Goal: Use online tool/utility: Use online tool/utility

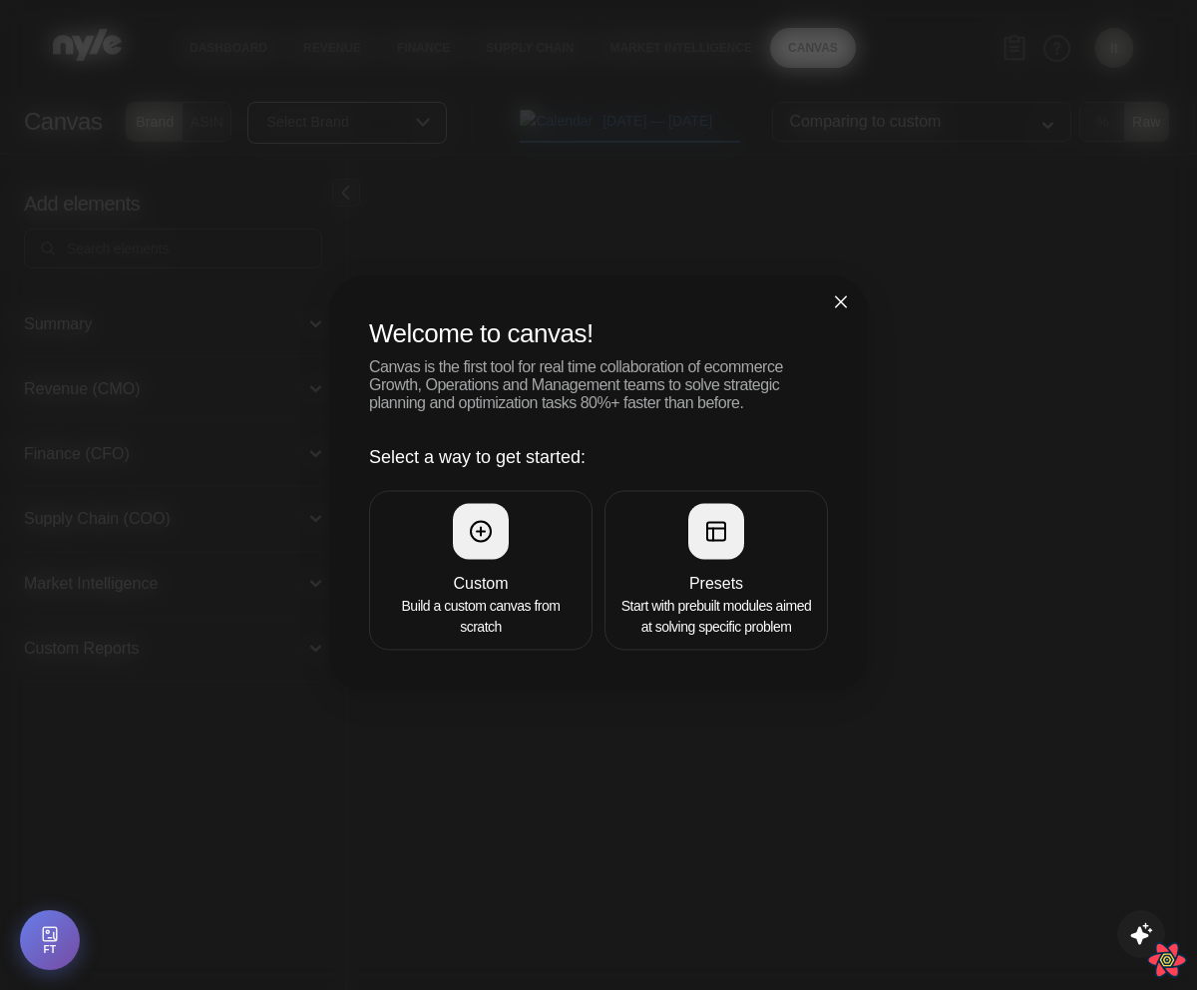
click at [838, 276] on span "Close" at bounding box center [841, 303] width 54 height 54
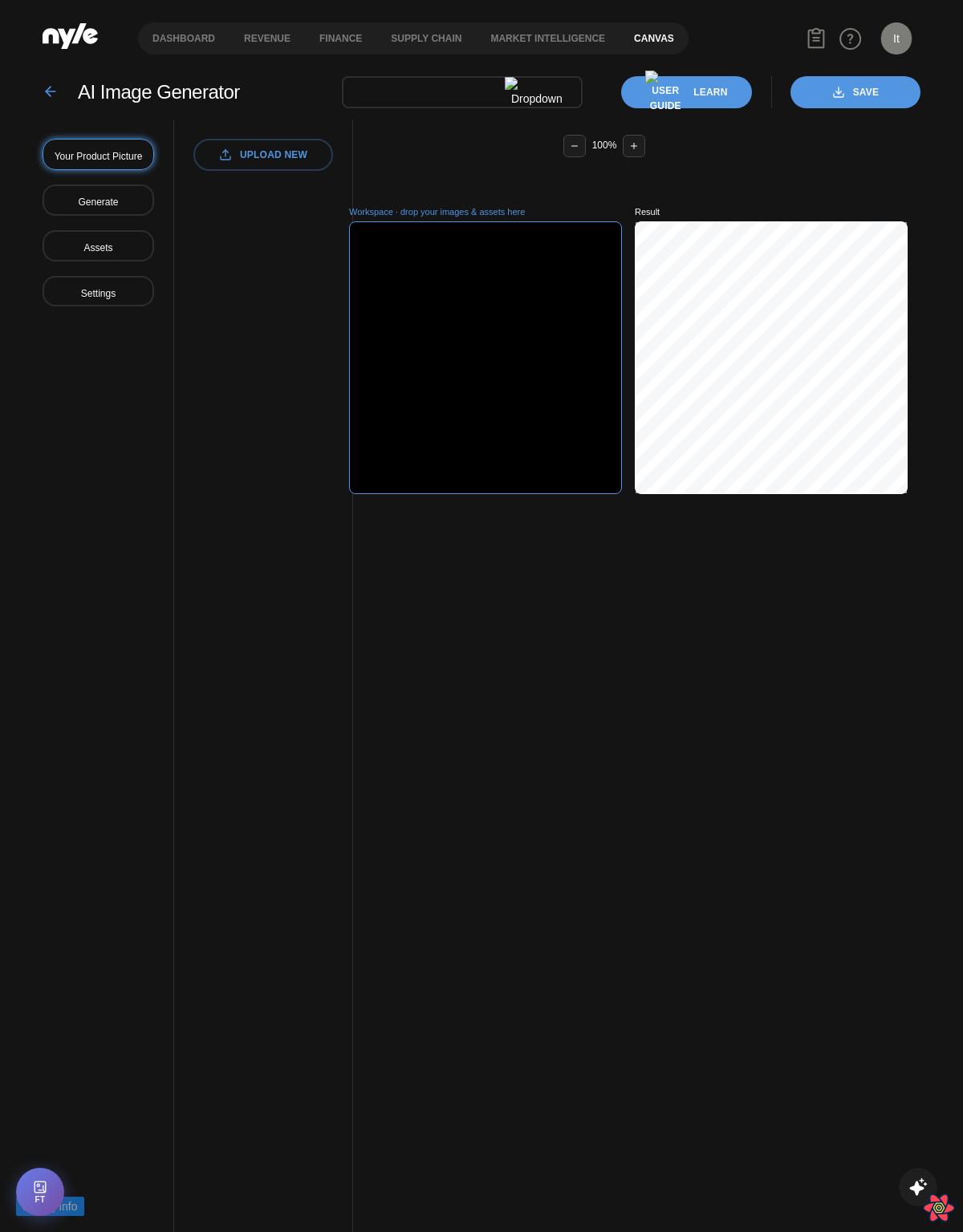
click at [659, 35] on link "Canvas" at bounding box center [654, 39] width 69 height 32
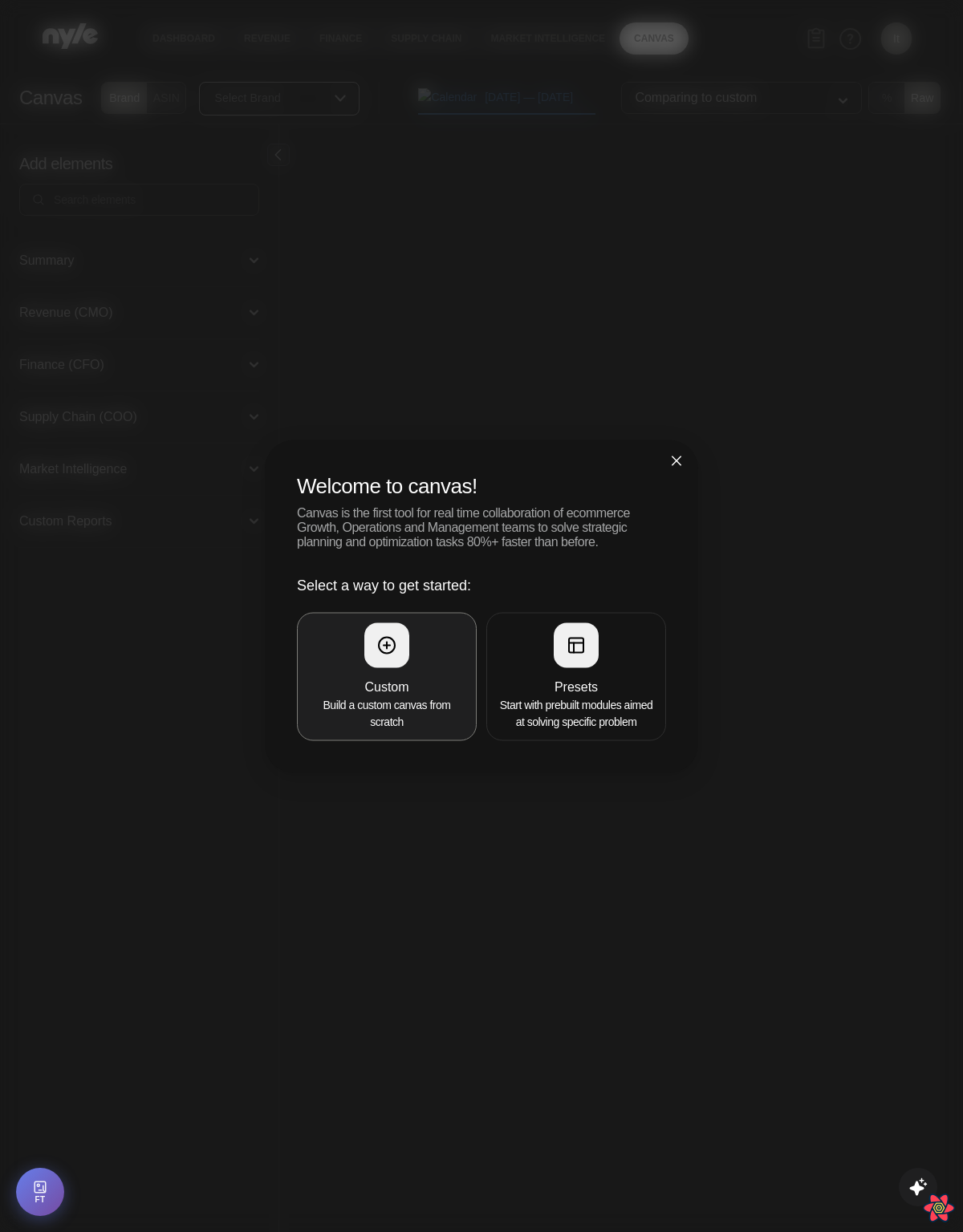
click at [381, 689] on h4 "Custom" at bounding box center [387, 688] width 159 height 19
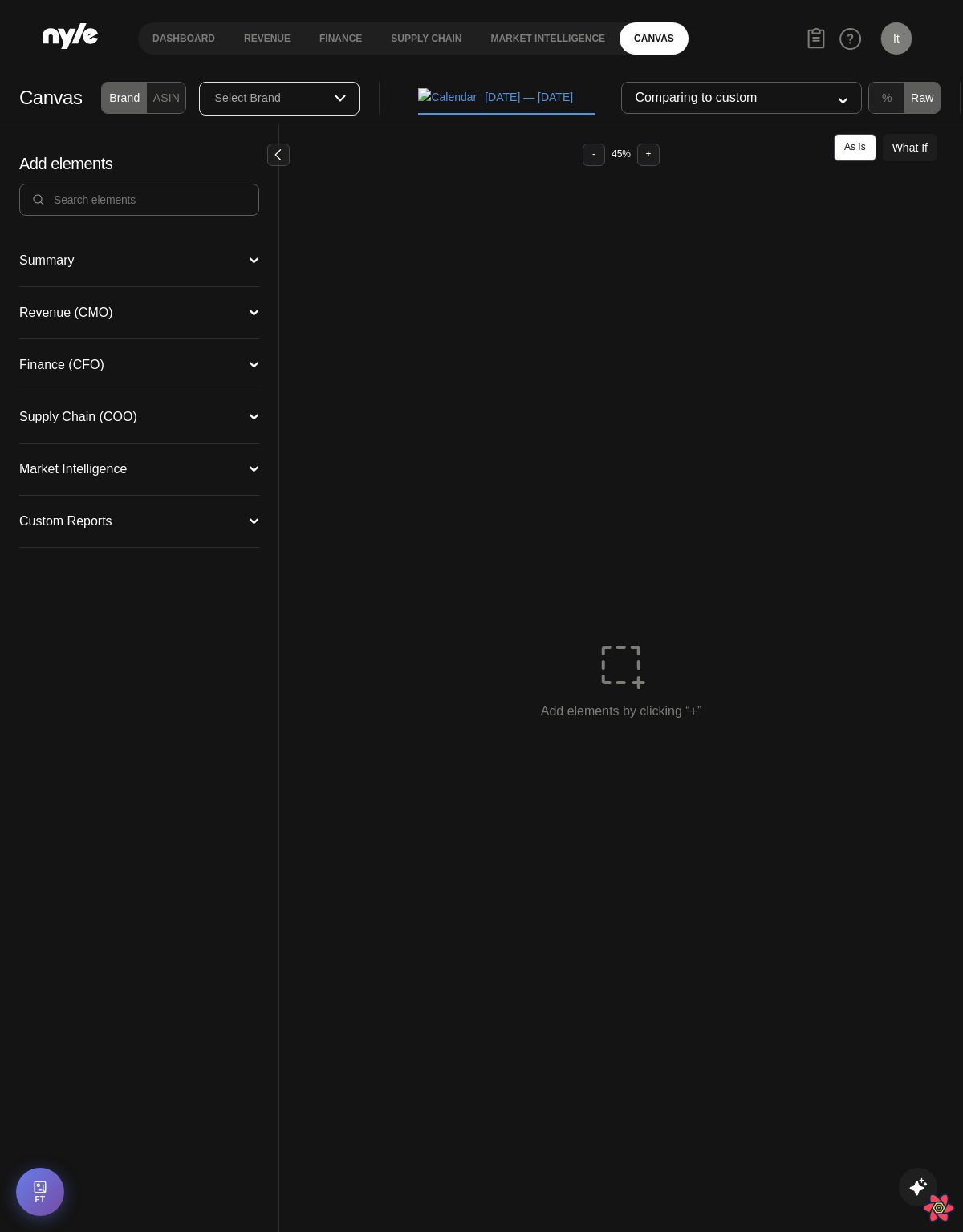
click at [120, 306] on button "Revenue (CMO)" at bounding box center [139, 313] width 240 height 13
click at [82, 339] on div "Campaign Manager" at bounding box center [76, 342] width 113 height 13
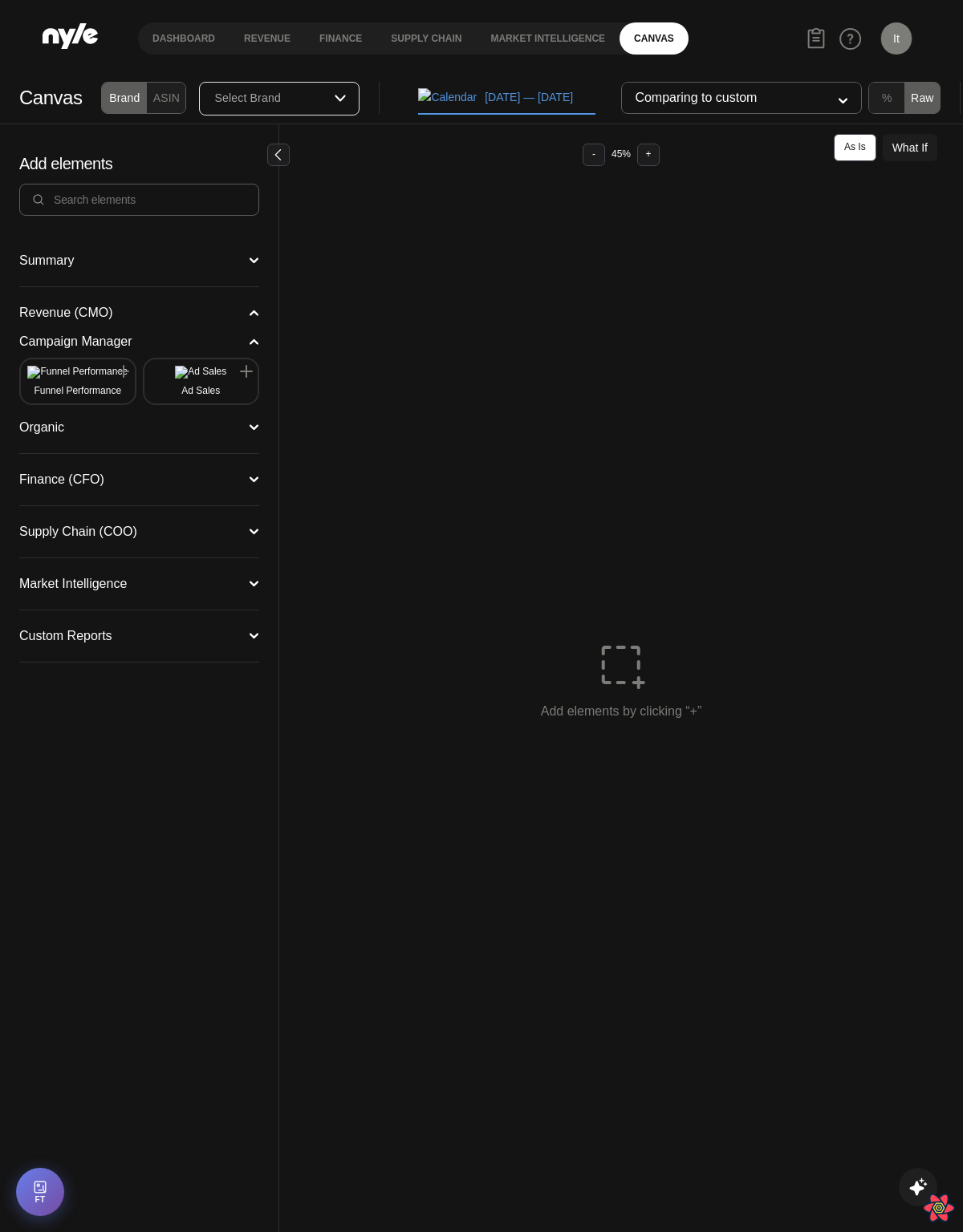
click at [69, 375] on button "Funnel Performance" at bounding box center [78, 381] width 101 height 31
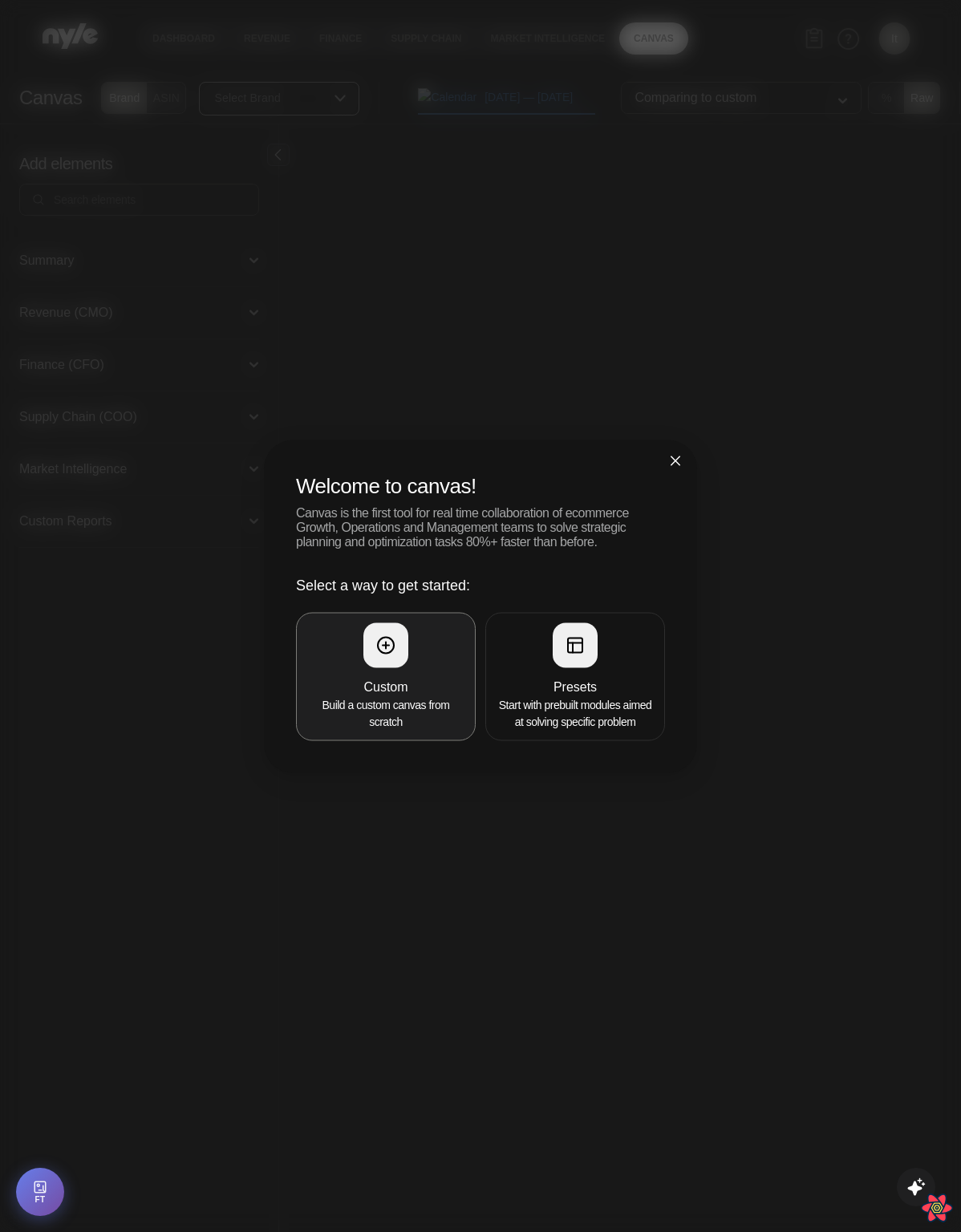
click at [423, 684] on h4 "Custom" at bounding box center [386, 688] width 159 height 19
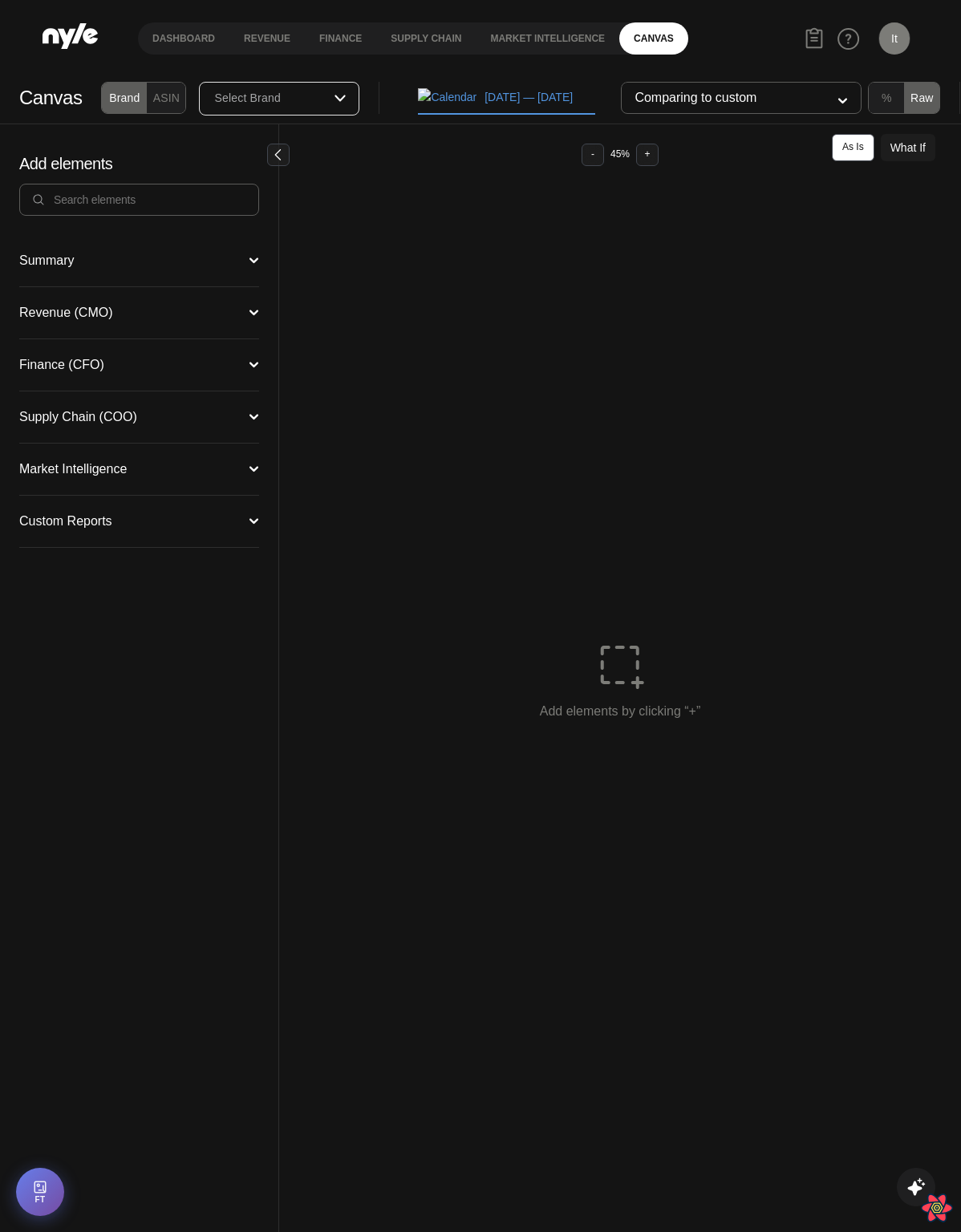
click at [170, 325] on div "Revenue (CMO) Campaign Manager Funnel Performance Ad Sales Organic Keyword Perf…" at bounding box center [139, 313] width 240 height 52
click at [104, 310] on button "Revenue (CMO)" at bounding box center [139, 313] width 240 height 13
click at [78, 348] on div "Campaign Manager" at bounding box center [76, 342] width 113 height 13
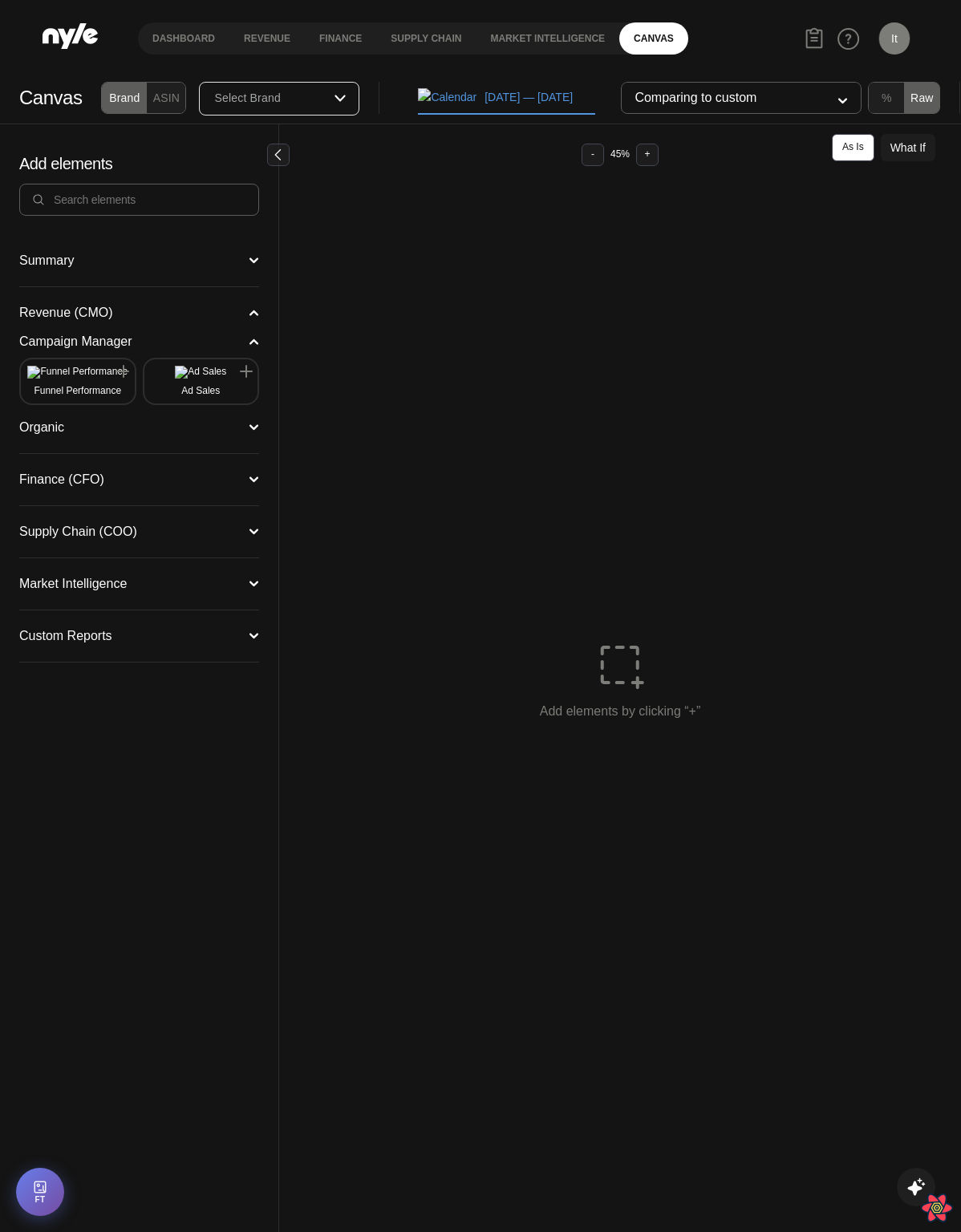
click at [68, 380] on button "Funnel Performance" at bounding box center [78, 381] width 101 height 31
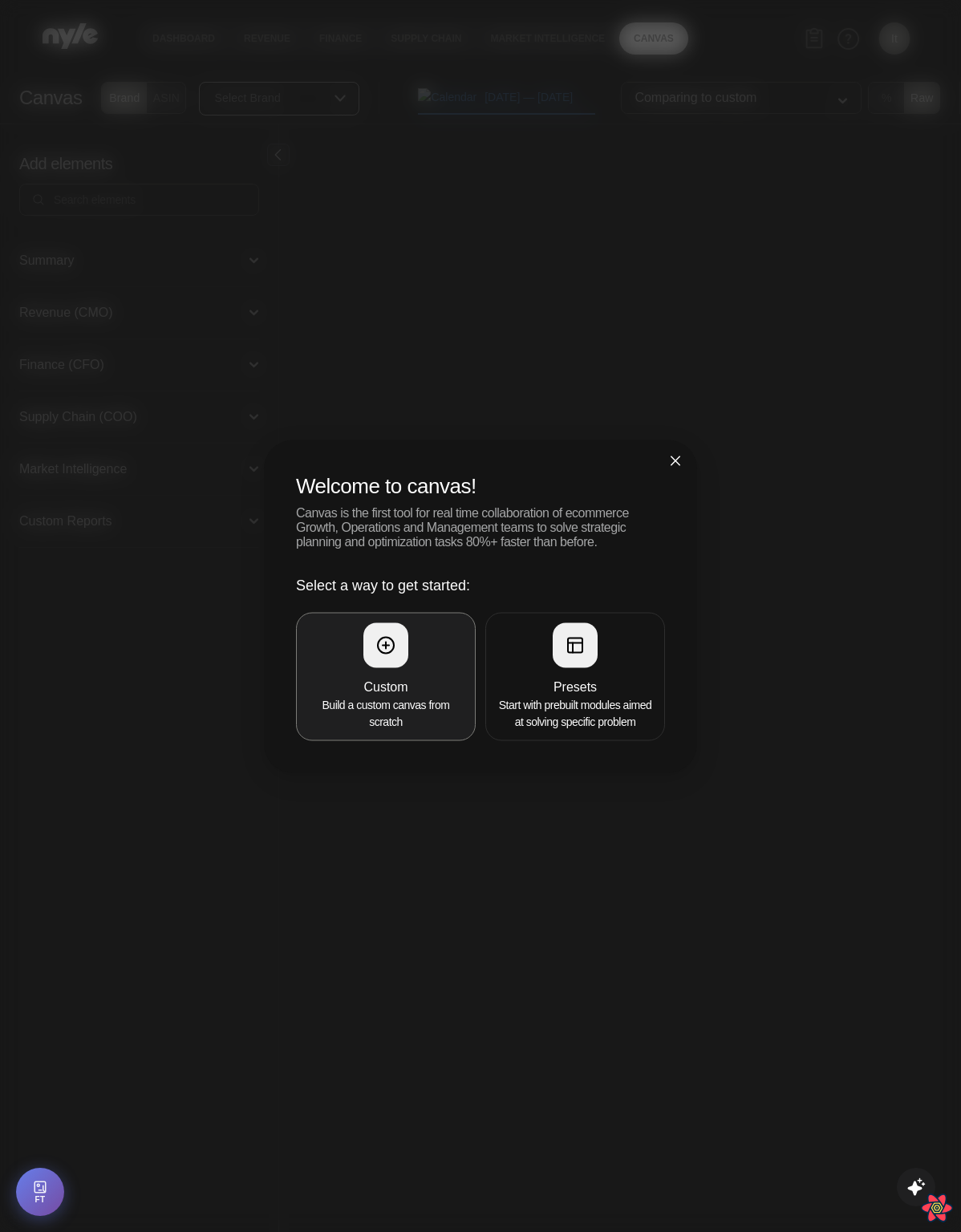
click at [355, 644] on button "Custom Build a custom canvas from scratch" at bounding box center [385, 677] width 179 height 129
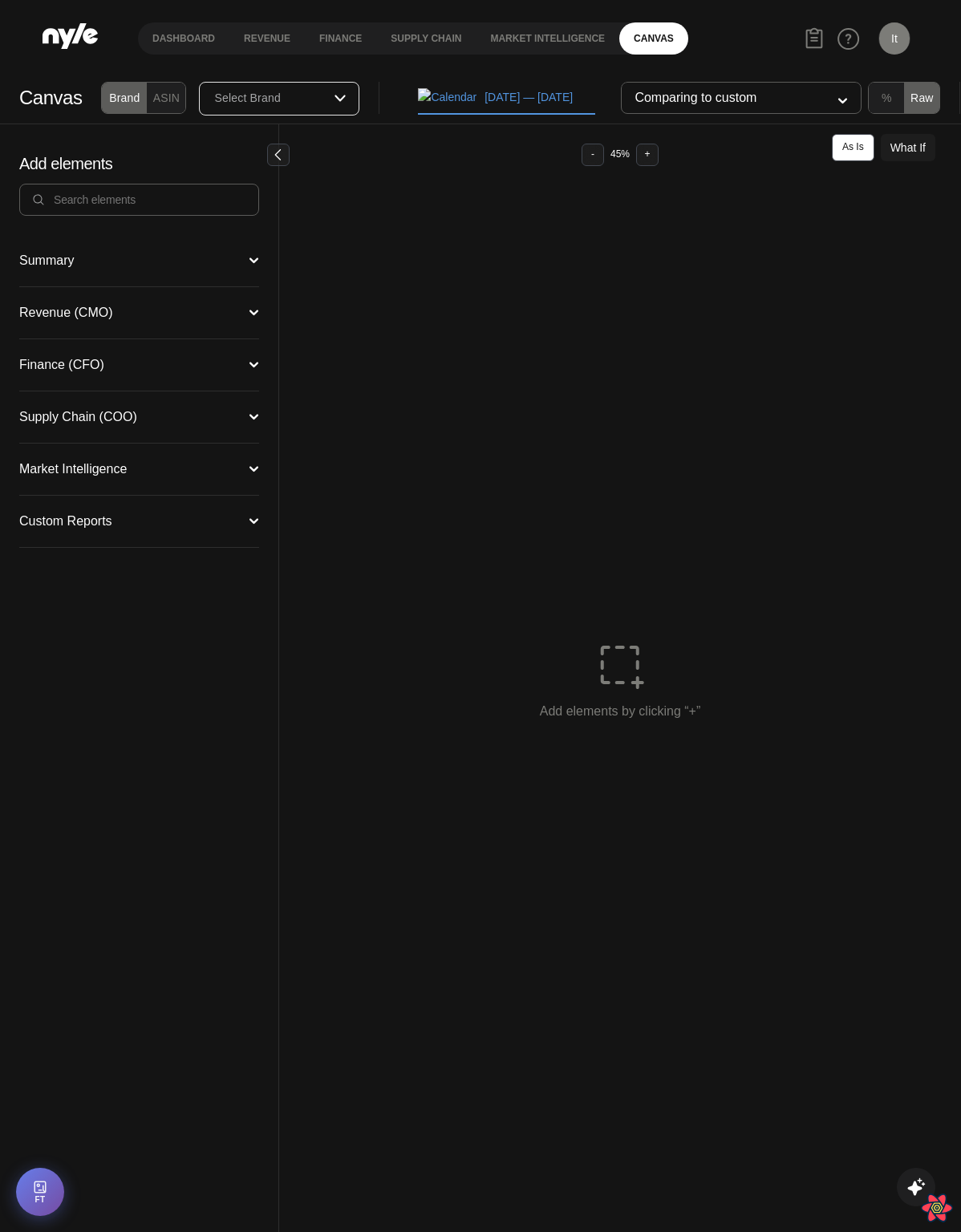
click at [72, 318] on button "Revenue (CMO)" at bounding box center [139, 313] width 240 height 13
click at [81, 343] on div "Campaign Manager" at bounding box center [76, 342] width 113 height 13
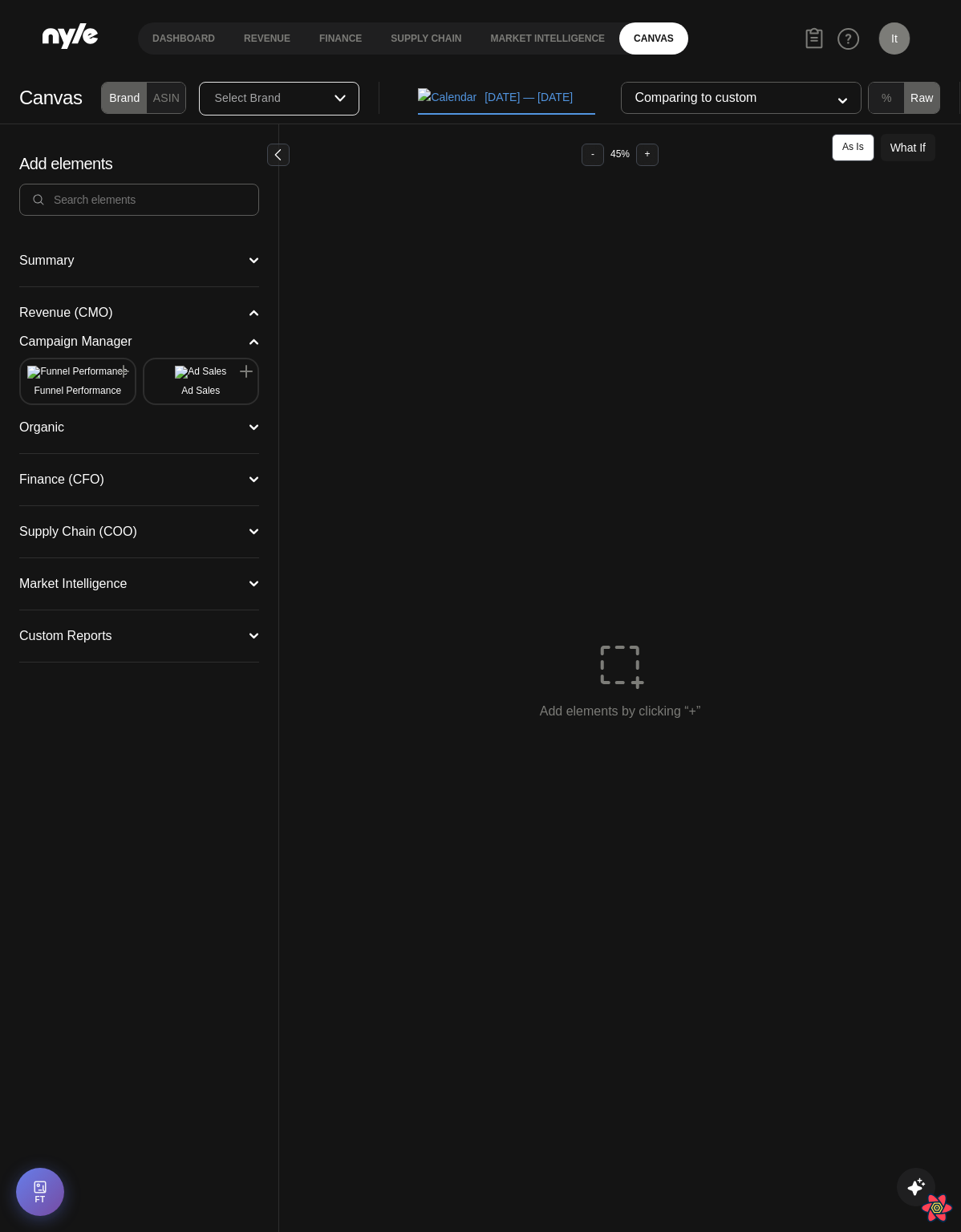
click at [73, 379] on img at bounding box center [77, 372] width 101 height 13
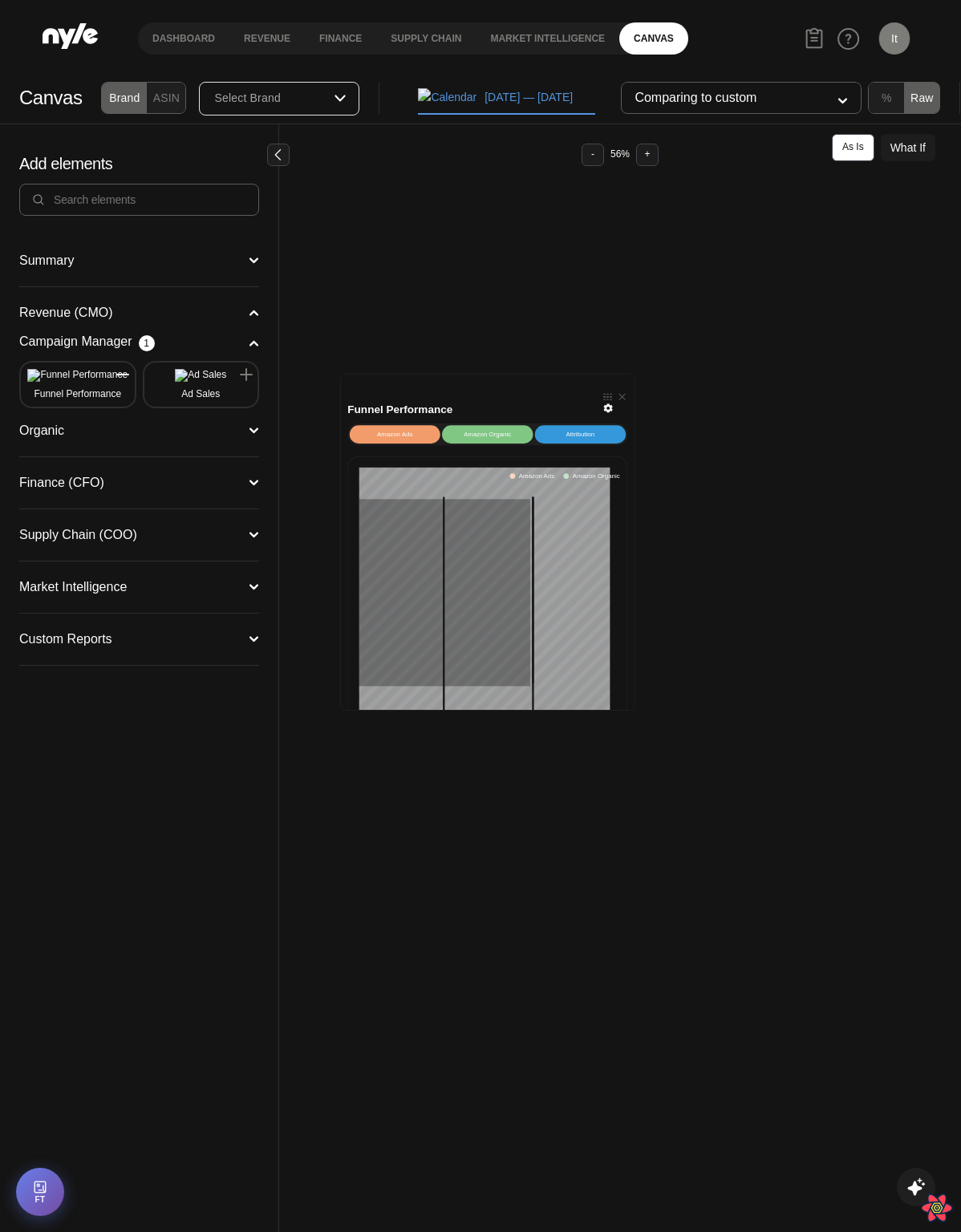
scroll to position [50, 0]
